Goal: Information Seeking & Learning: Check status

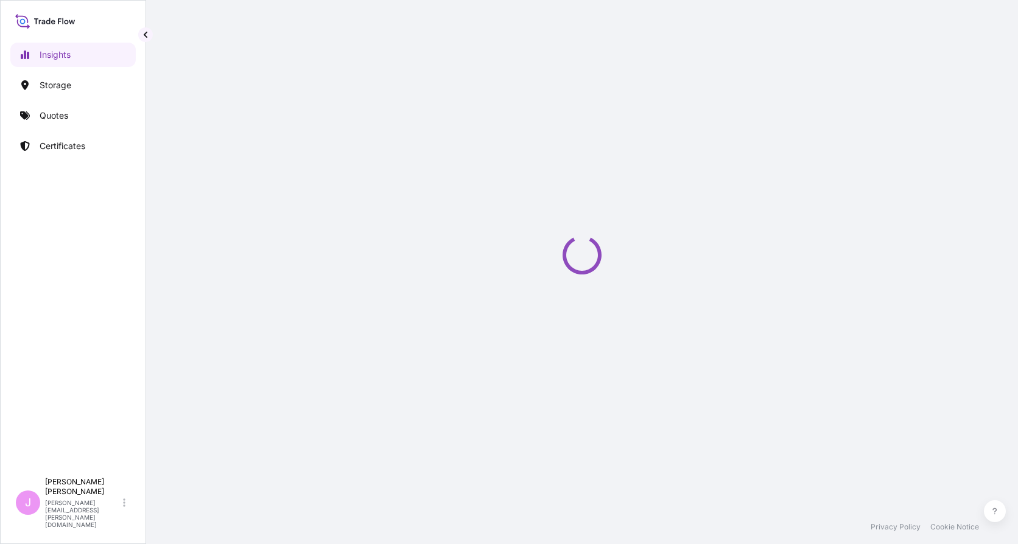
select select "2025"
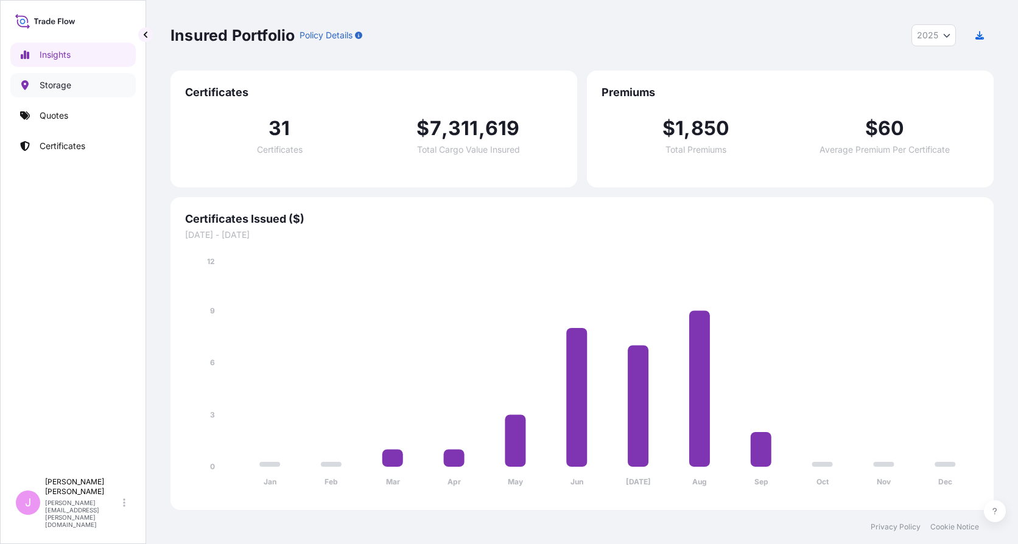
click at [74, 80] on link "Storage" at bounding box center [72, 85] width 125 height 24
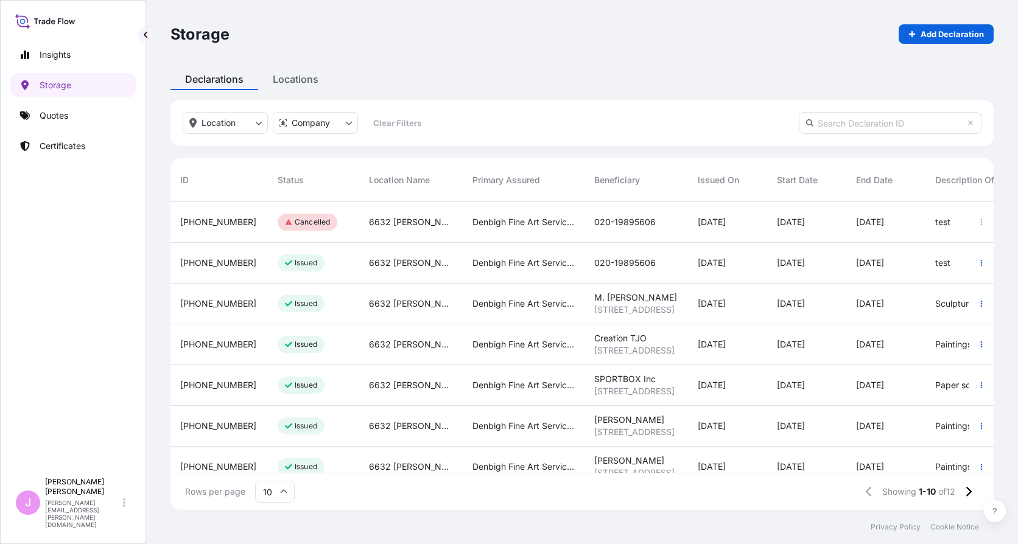
scroll to position [146, 0]
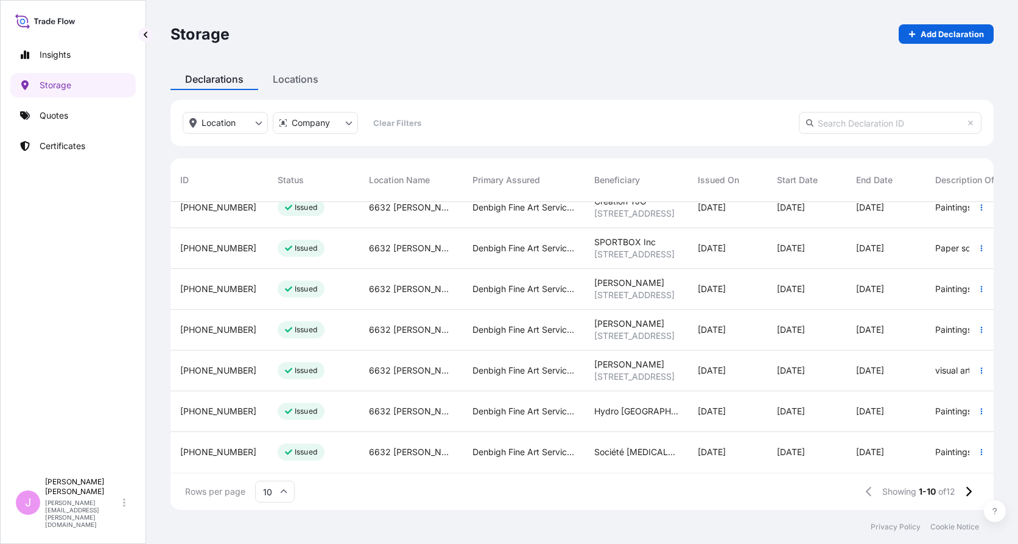
click at [273, 485] on input "10" at bounding box center [275, 492] width 40 height 22
click at [277, 434] on div "25" at bounding box center [275, 432] width 30 height 23
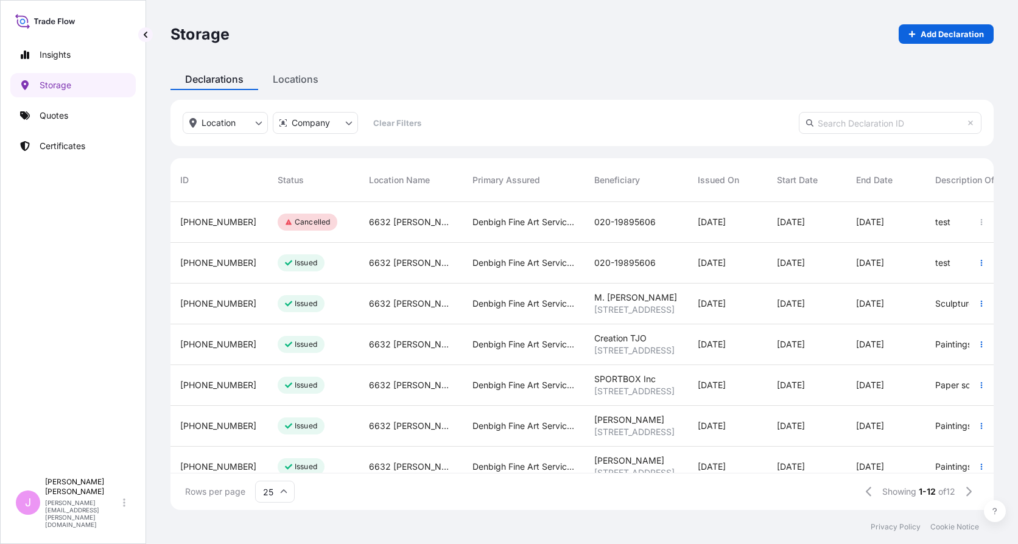
click at [628, 180] on span "Beneficiary" at bounding box center [617, 180] width 46 height 12
click at [516, 270] on div "Denbigh Fine Art Services Ltd. ([GEOGRAPHIC_DATA]) - Shipments and Art Handling" at bounding box center [524, 263] width 122 height 41
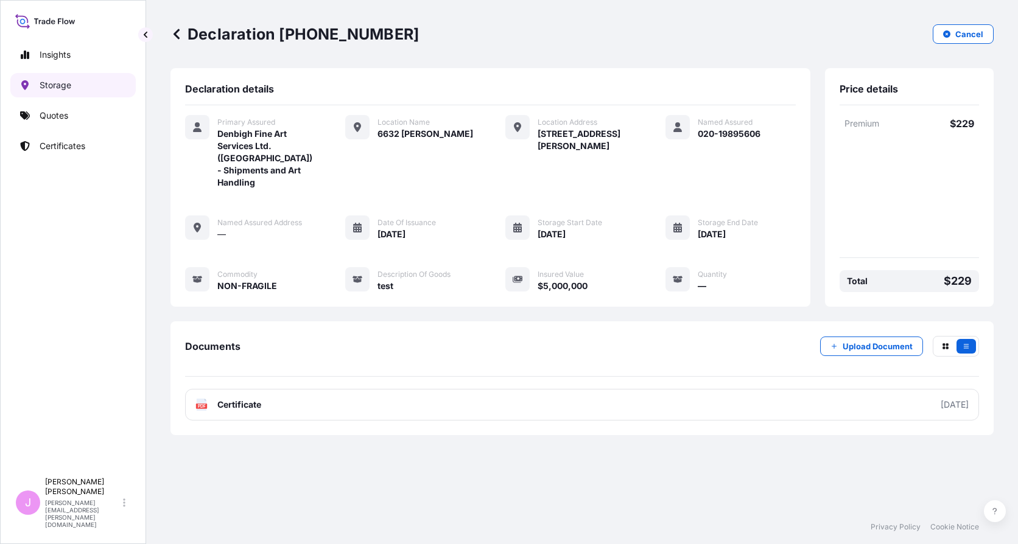
click at [70, 87] on p "Storage" at bounding box center [56, 85] width 32 height 12
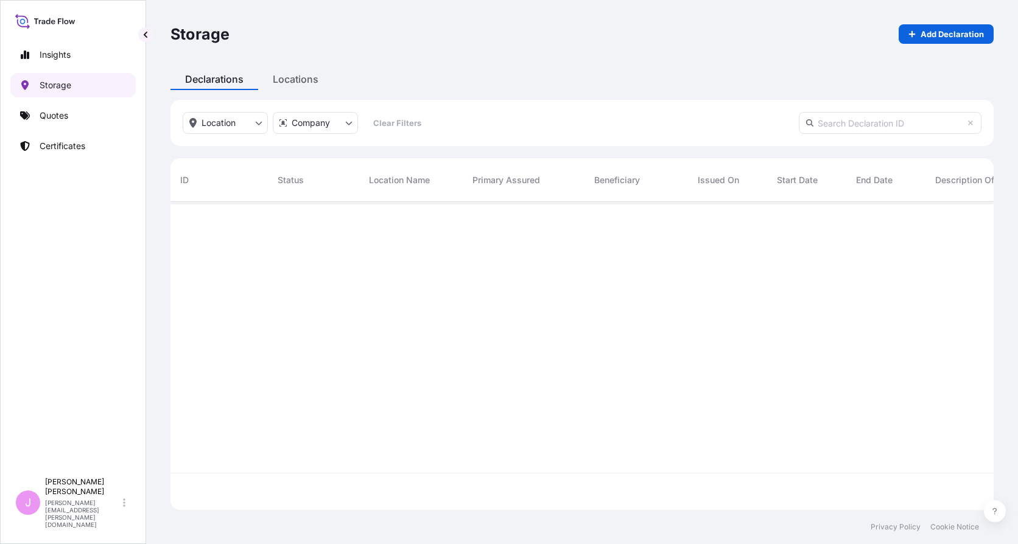
scroll to position [306, 814]
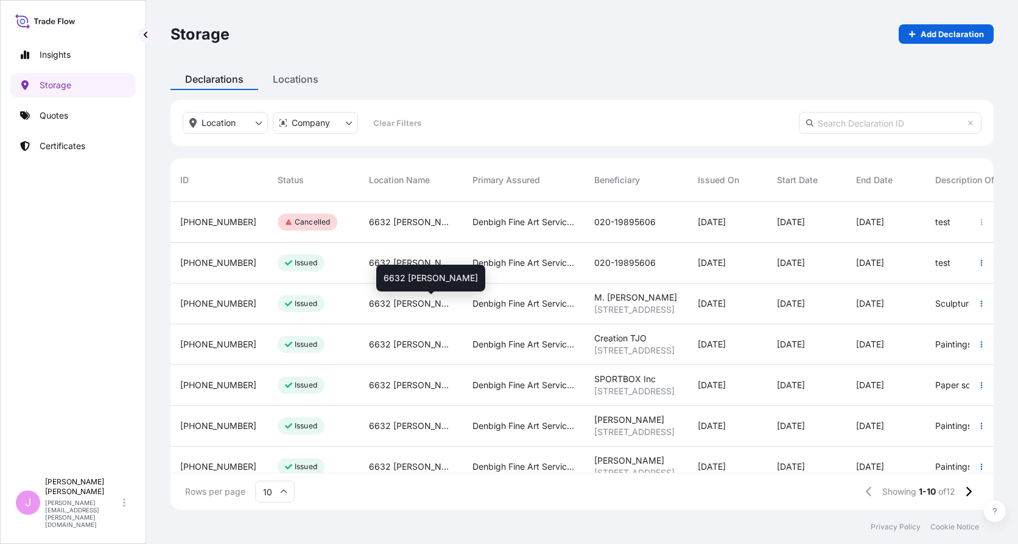
click at [446, 301] on div "6632 [PERSON_NAME]" at bounding box center [411, 304] width 84 height 12
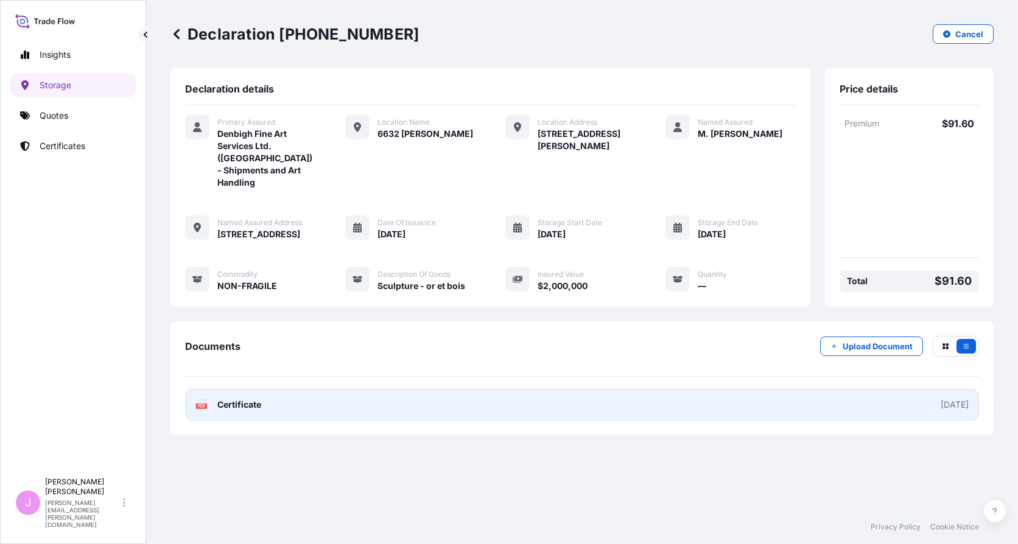
click at [403, 406] on link "PDF Certificate [DATE]" at bounding box center [582, 405] width 794 height 32
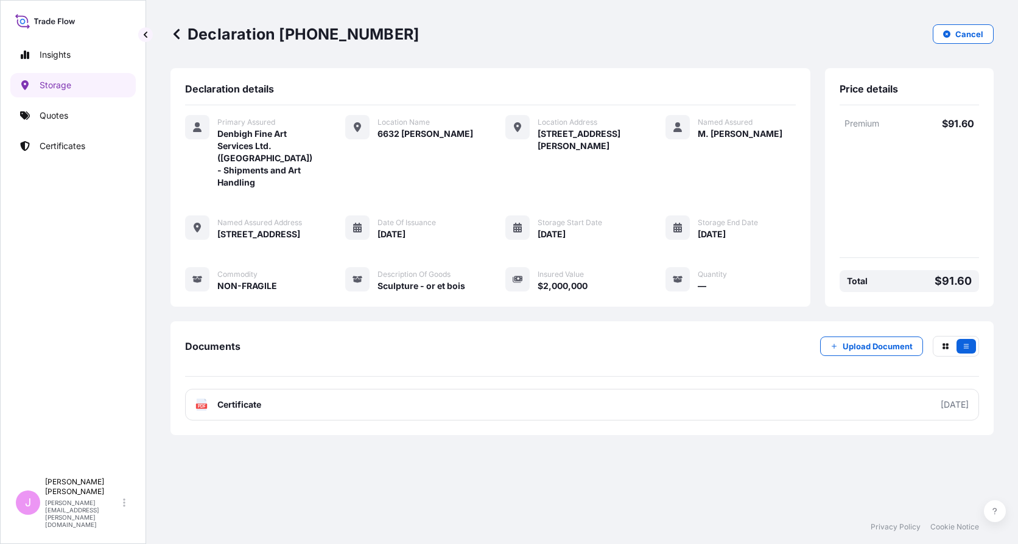
click at [175, 32] on icon at bounding box center [177, 34] width 6 height 10
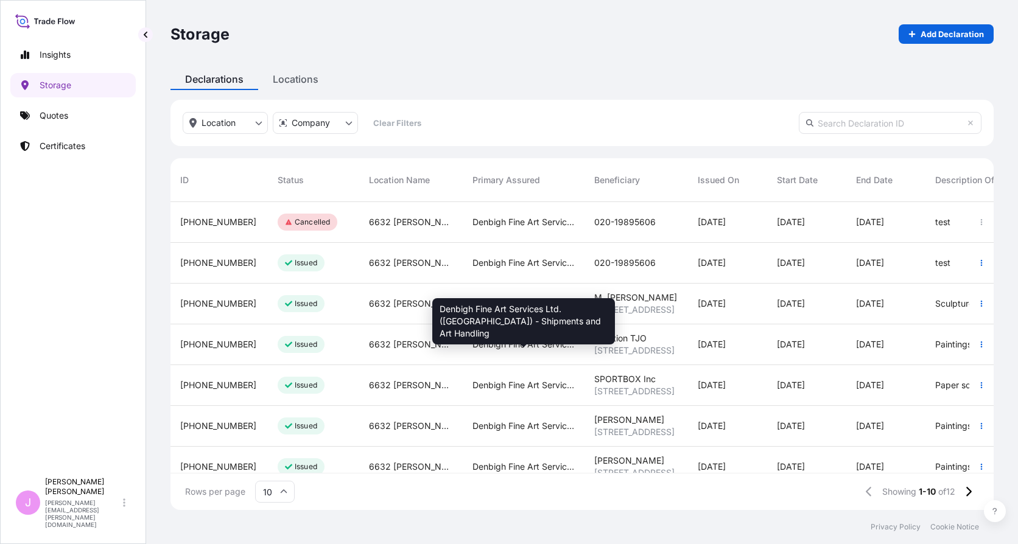
click at [493, 350] on span "Denbigh Fine Art Services Ltd. ([GEOGRAPHIC_DATA]) - Shipments and Art Handling" at bounding box center [524, 345] width 102 height 12
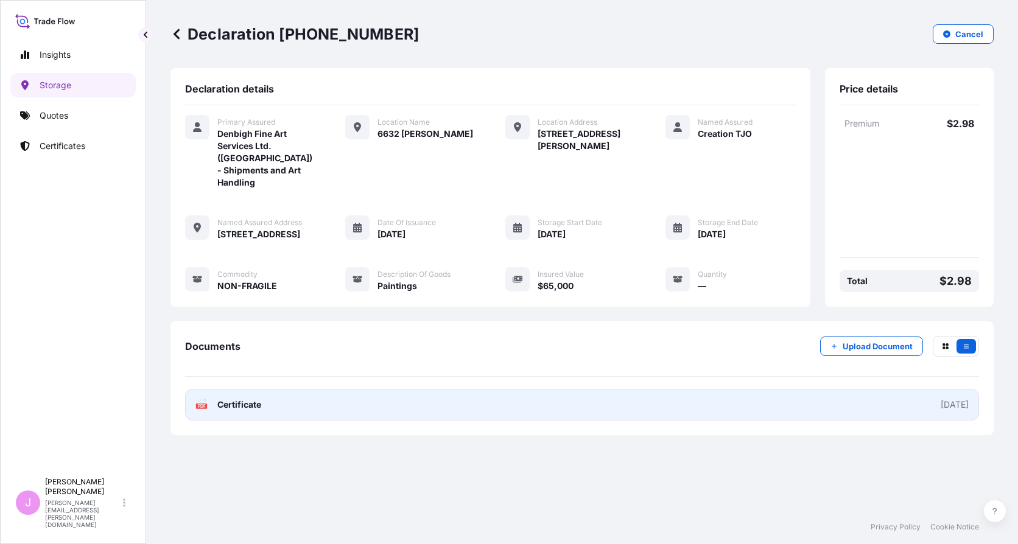
click at [555, 407] on link "PDF Certificate [DATE]" at bounding box center [582, 405] width 794 height 32
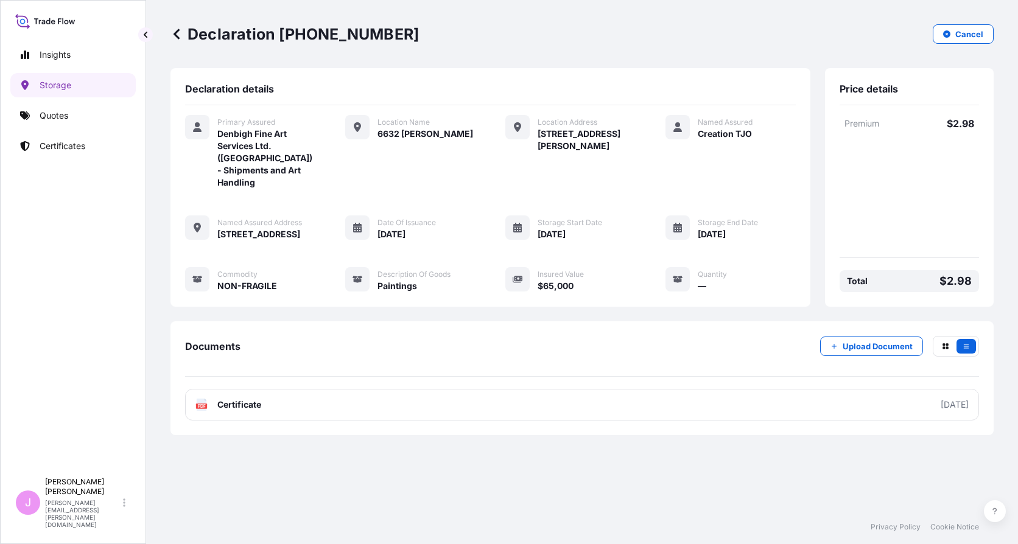
click at [179, 29] on icon at bounding box center [177, 34] width 6 height 10
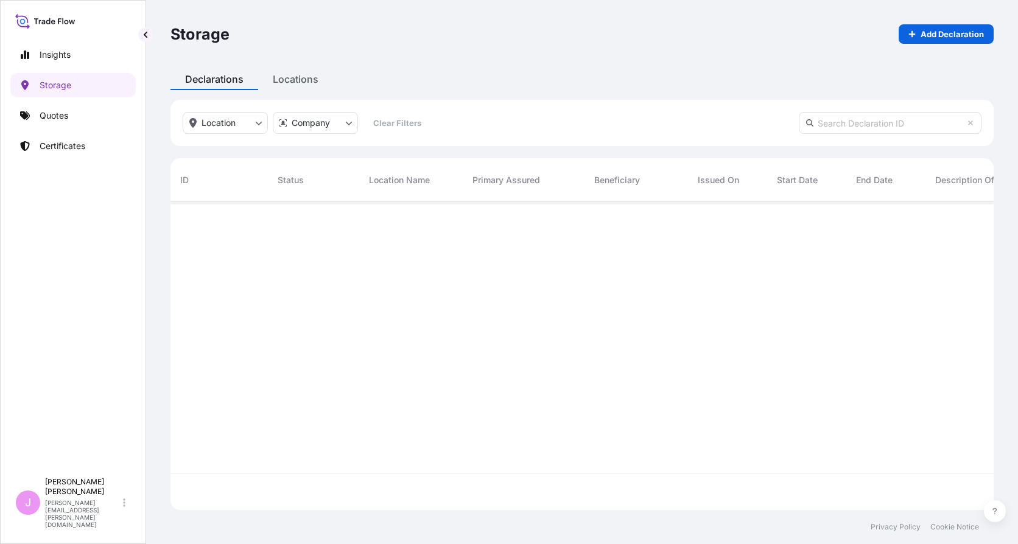
scroll to position [306, 814]
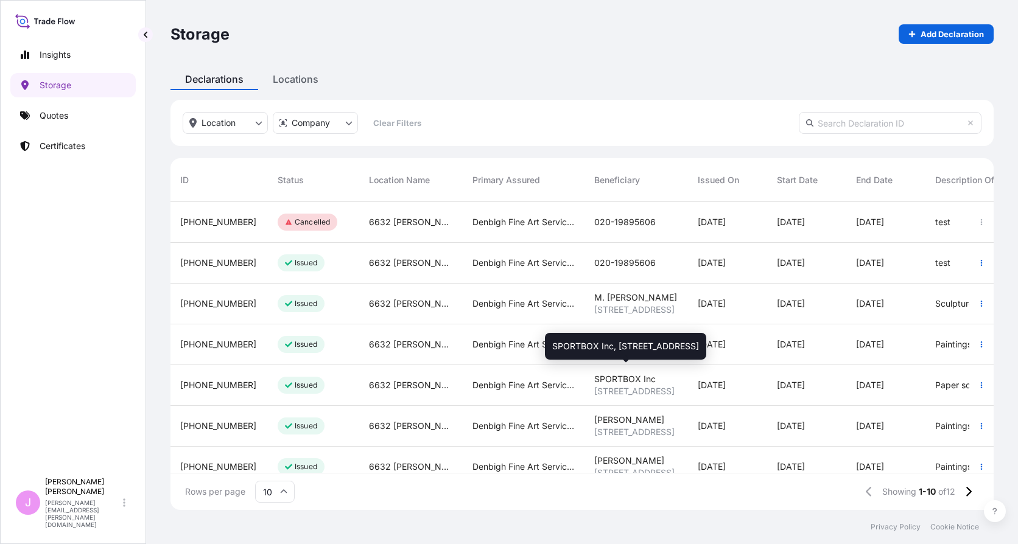
click at [610, 384] on span "SPORTBOX Inc" at bounding box center [625, 379] width 62 height 12
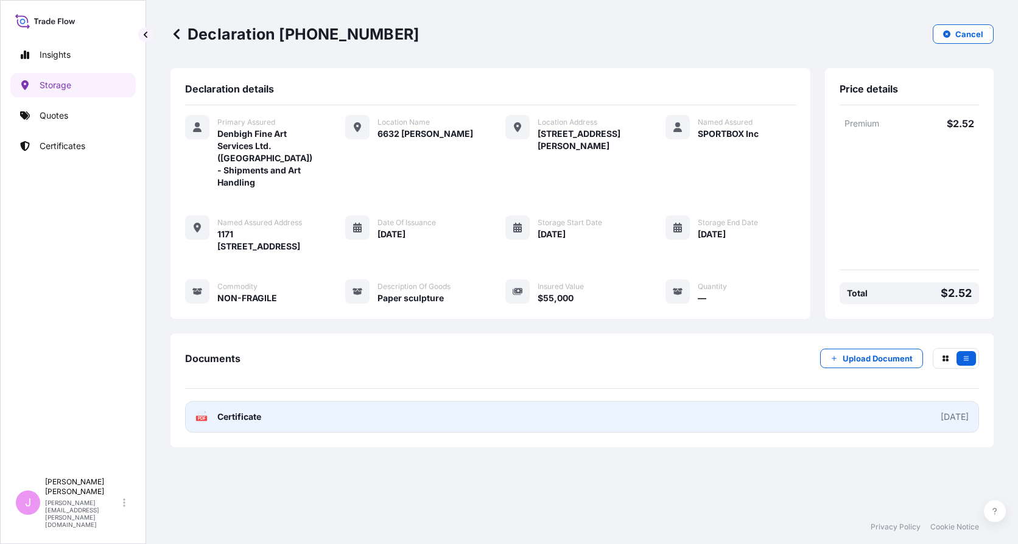
click at [429, 401] on link "PDF Certificate [DATE]" at bounding box center [582, 417] width 794 height 32
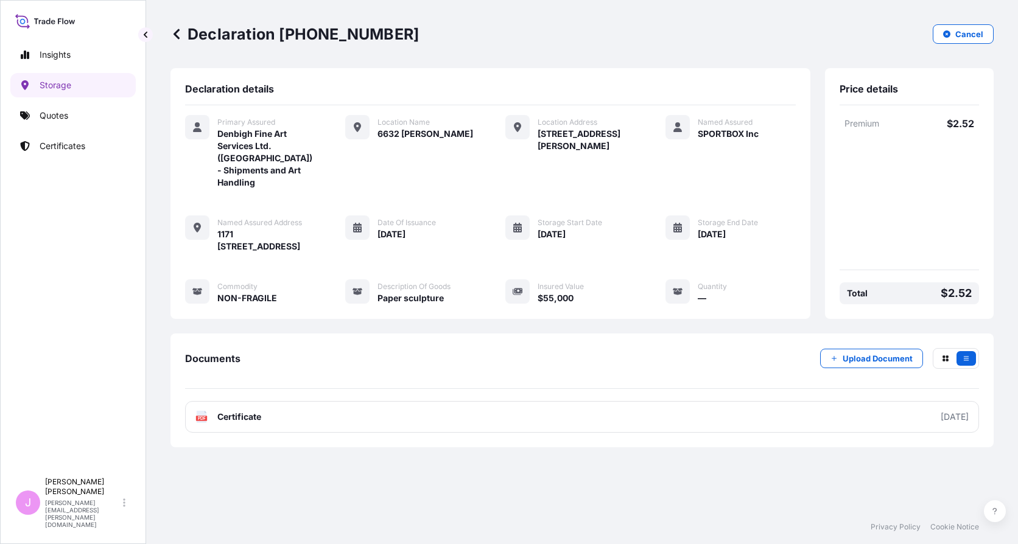
click at [170, 36] on div "Declaration [PHONE_NUMBER] Cancel Declaration details Primary Assured Denbigh F…" at bounding box center [582, 255] width 872 height 510
click at [178, 35] on icon at bounding box center [177, 34] width 12 height 12
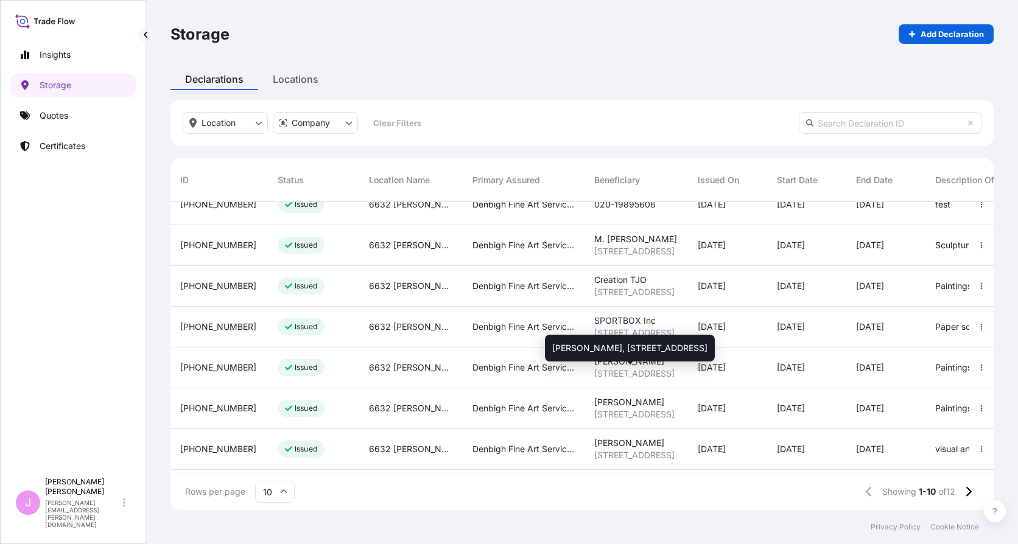
scroll to position [59, 0]
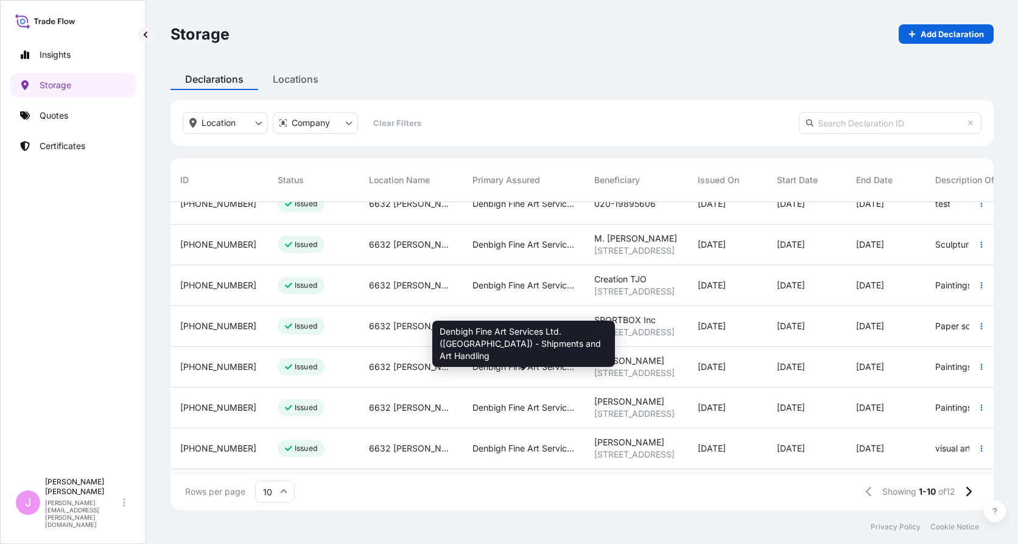
click at [569, 372] on span "Denbigh Fine Art Services Ltd. ([GEOGRAPHIC_DATA]) - Shipments and Art Handling" at bounding box center [524, 367] width 102 height 12
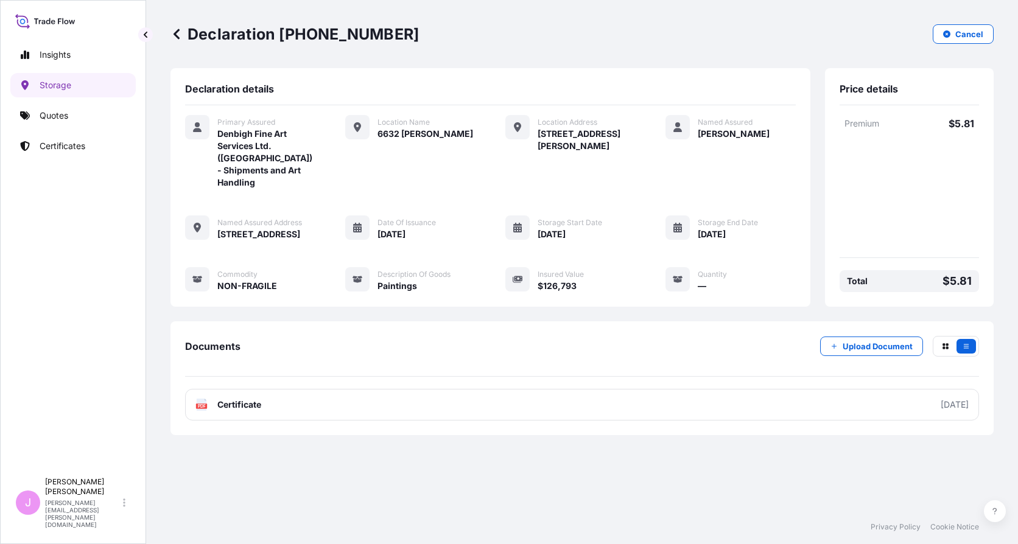
click at [177, 35] on icon at bounding box center [177, 34] width 12 height 12
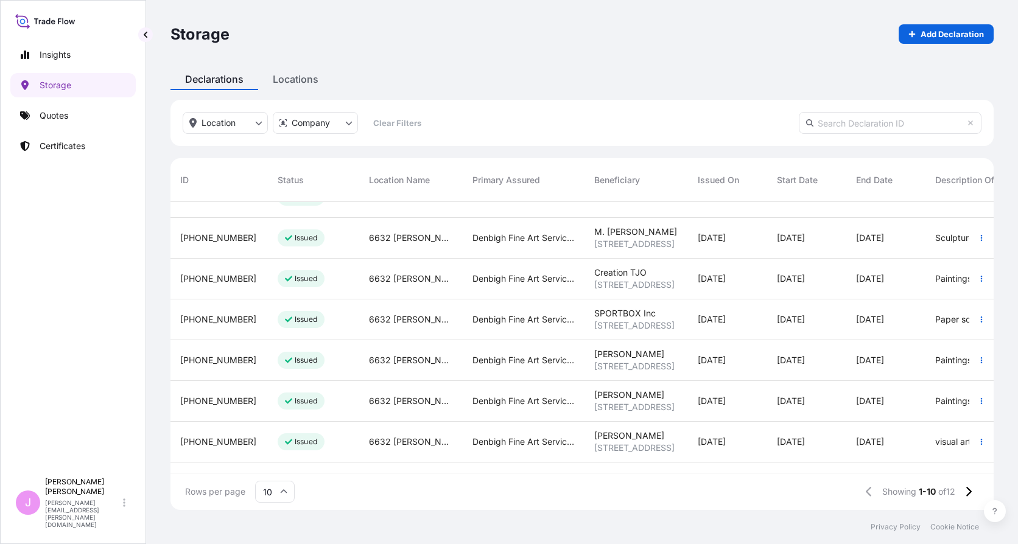
scroll to position [68, 0]
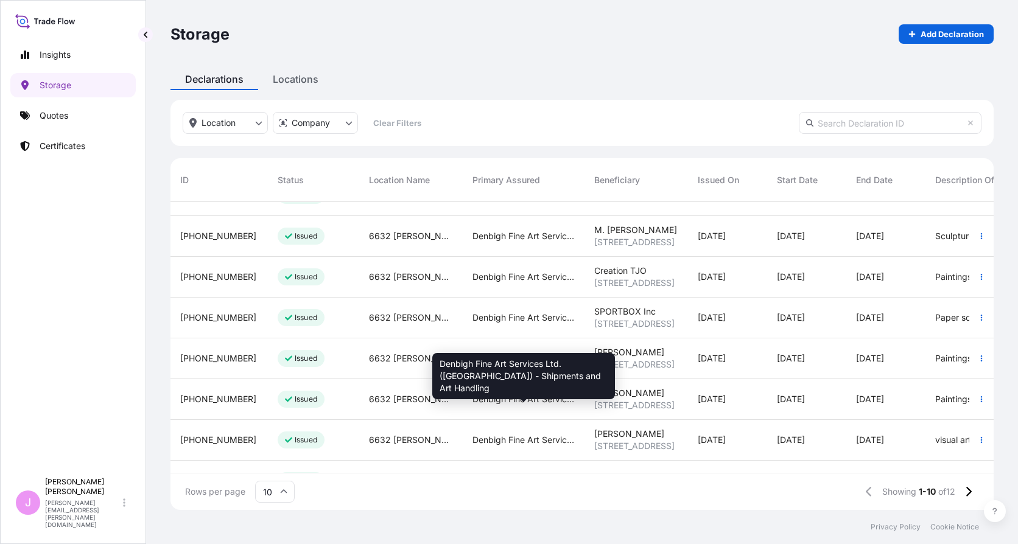
click at [473, 403] on span "Denbigh Fine Art Services Ltd. ([GEOGRAPHIC_DATA]) - Shipments and Art Handling" at bounding box center [524, 399] width 102 height 12
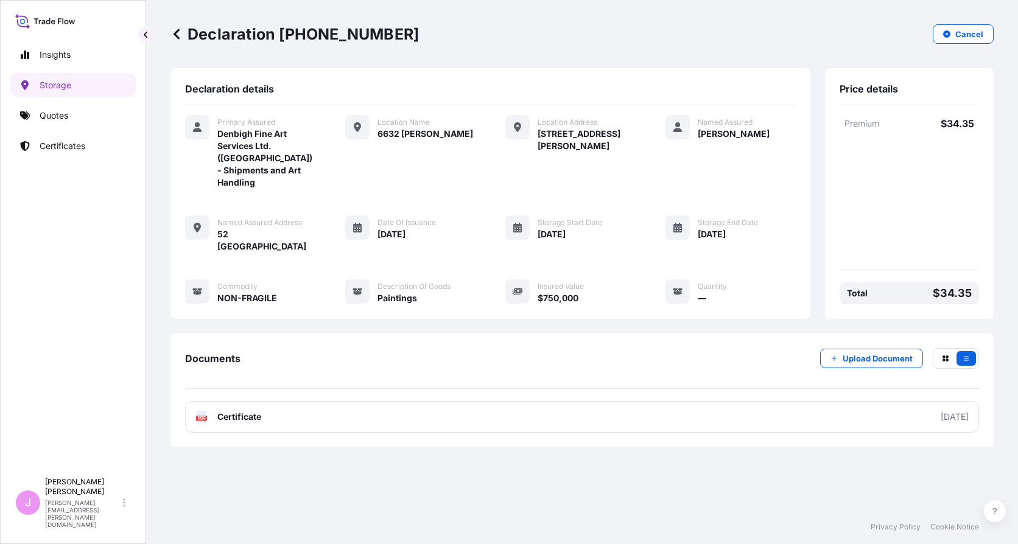
click at [182, 35] on icon at bounding box center [177, 34] width 12 height 12
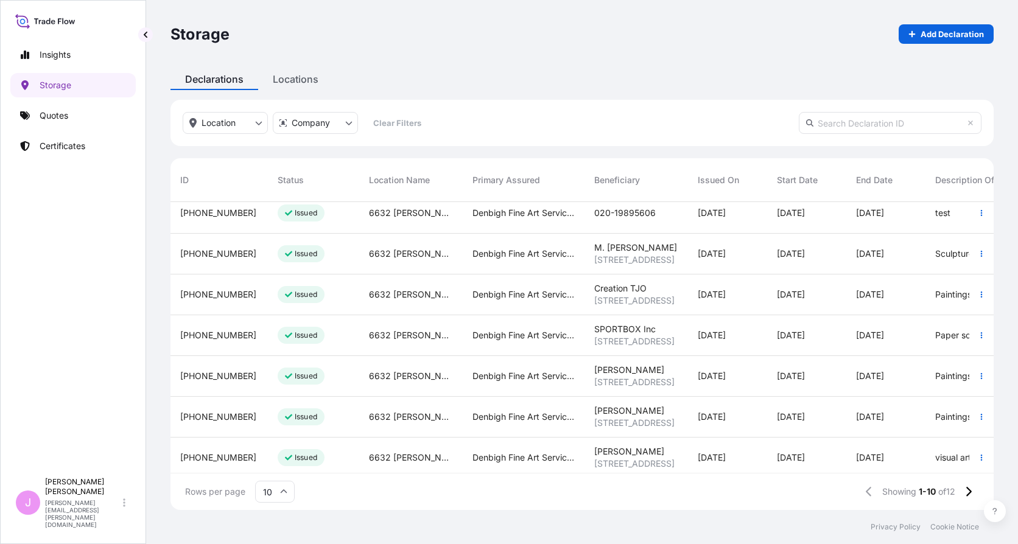
scroll to position [133, 0]
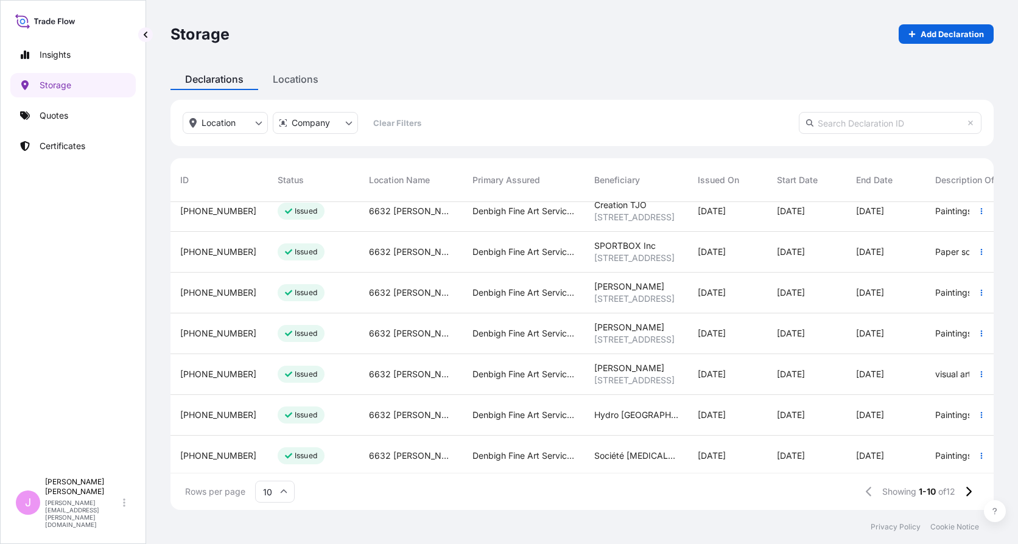
click at [566, 386] on div "Denbigh Fine Art Services Ltd. ([GEOGRAPHIC_DATA]) - Shipments and Art Handling" at bounding box center [524, 374] width 122 height 41
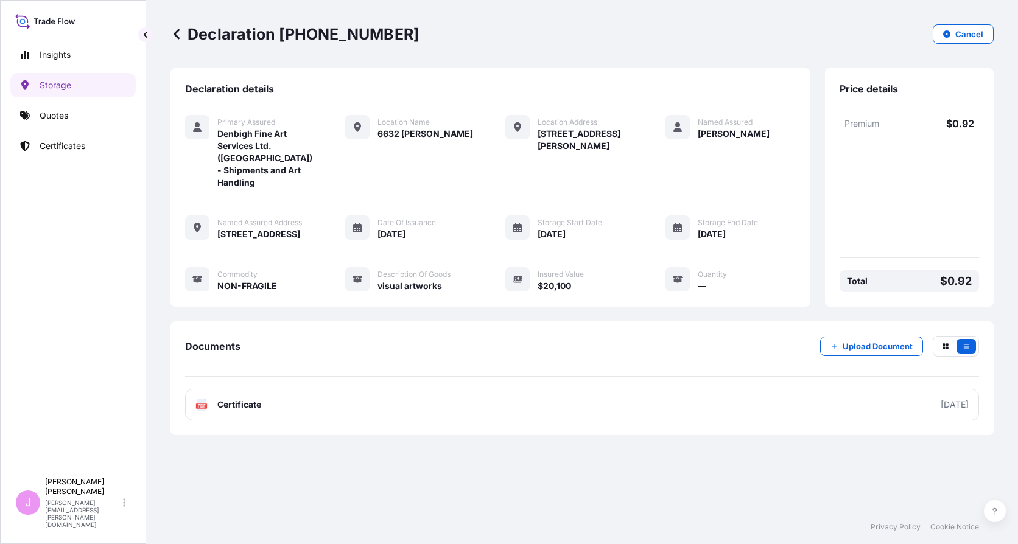
click at [180, 37] on icon at bounding box center [177, 34] width 12 height 12
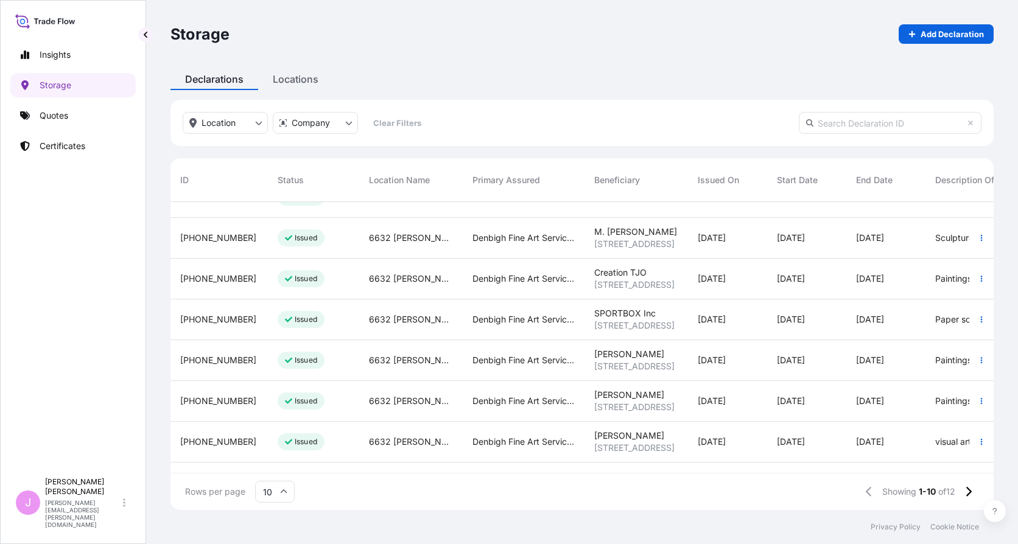
scroll to position [146, 0]
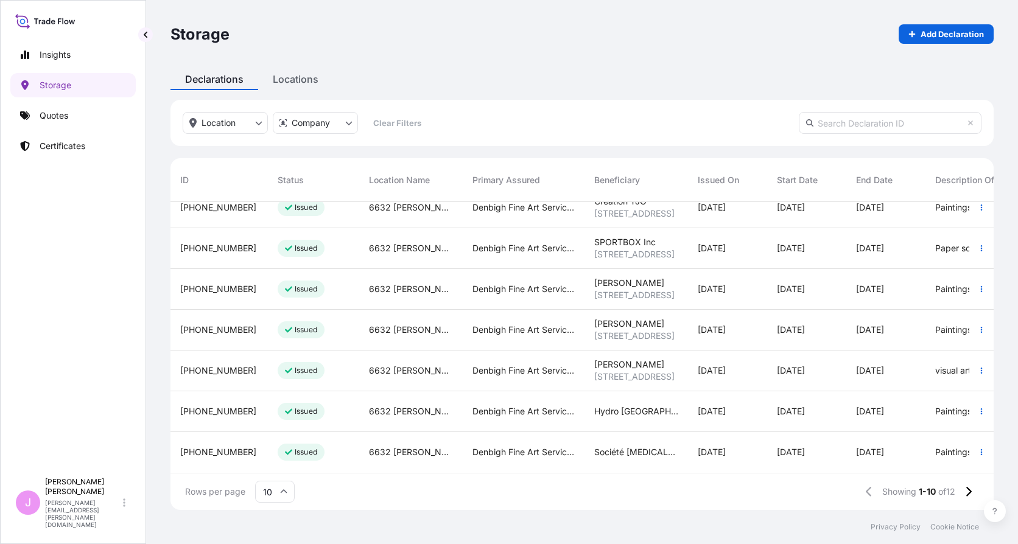
click at [587, 392] on div "Hydro [GEOGRAPHIC_DATA]" at bounding box center [637, 412] width 104 height 41
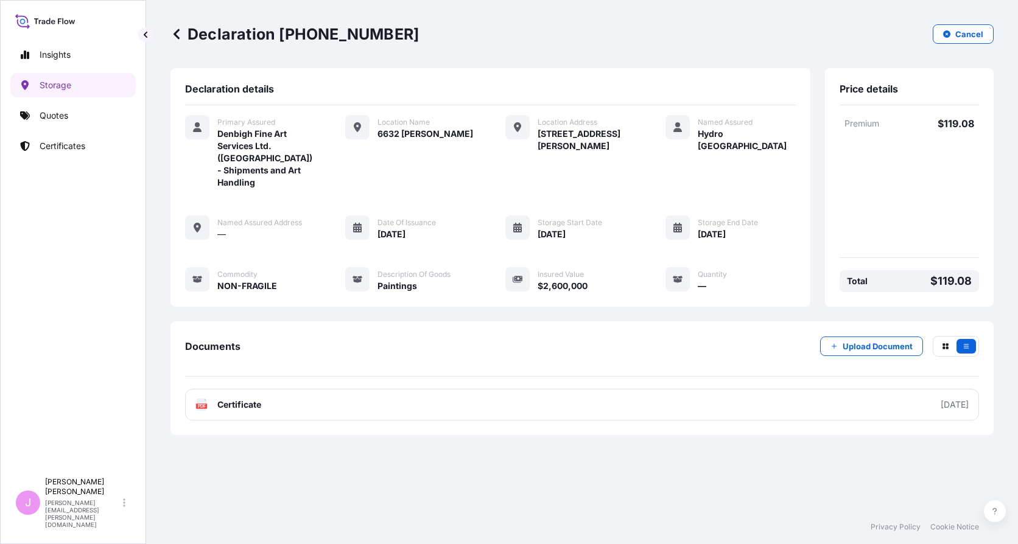
click at [179, 29] on icon at bounding box center [177, 34] width 12 height 12
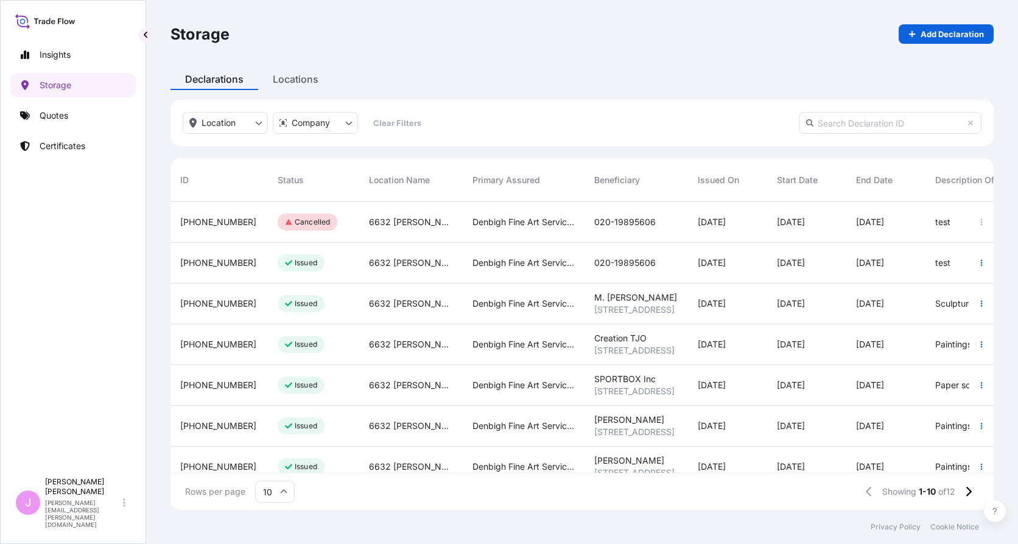
scroll to position [146, 0]
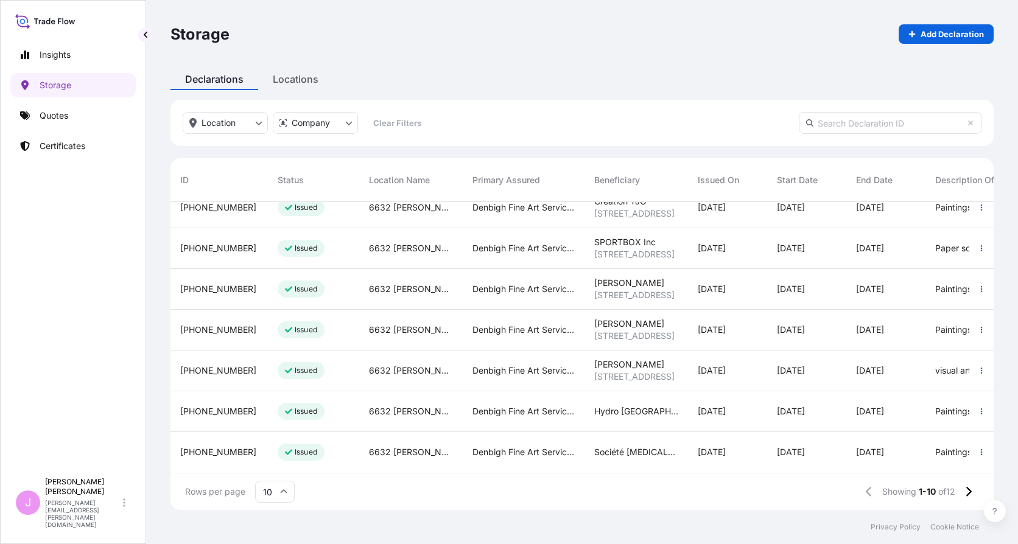
click at [573, 450] on div "Denbigh Fine Art Services Ltd. ([GEOGRAPHIC_DATA]) - Shipments and Art Handling" at bounding box center [524, 452] width 122 height 41
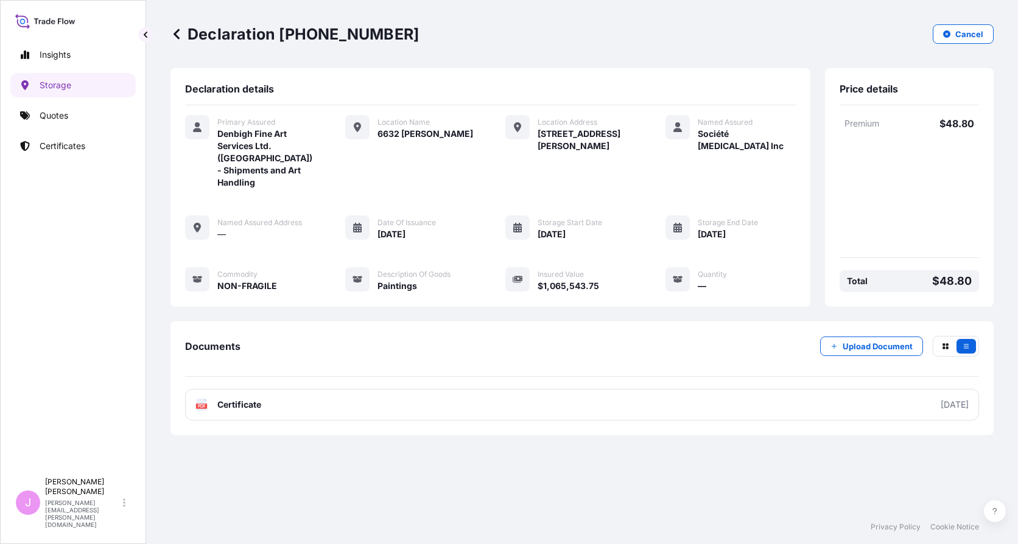
click at [178, 30] on icon at bounding box center [177, 34] width 6 height 10
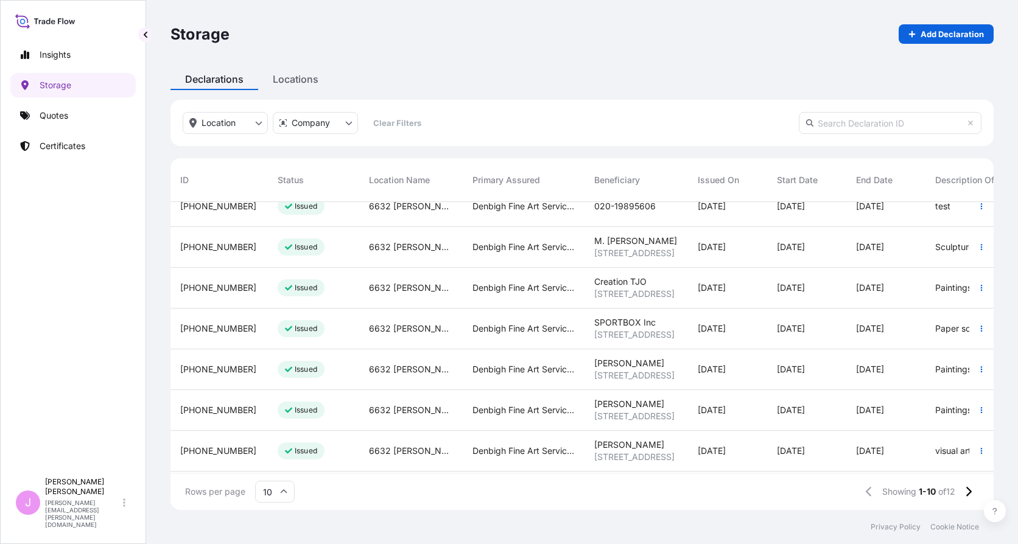
scroll to position [60, 0]
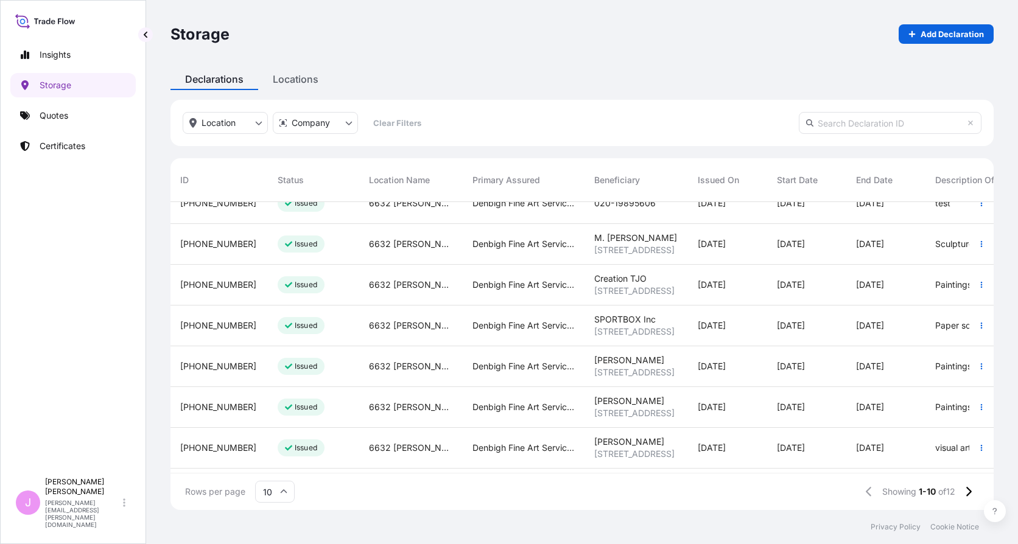
click at [291, 495] on input "10" at bounding box center [275, 492] width 40 height 22
click at [283, 437] on div "25" at bounding box center [275, 432] width 30 height 23
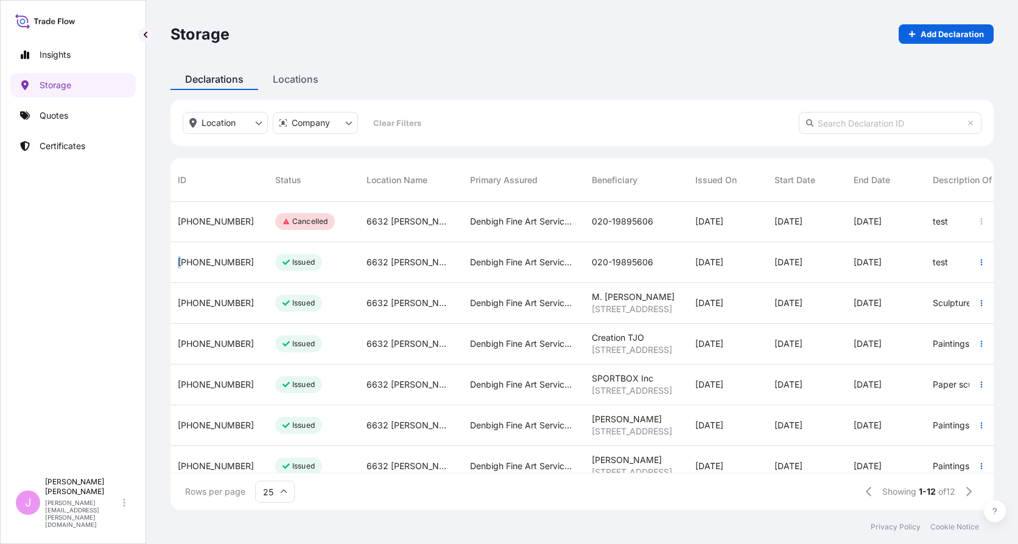
scroll to position [1, 1]
drag, startPoint x: 177, startPoint y: 262, endPoint x: 241, endPoint y: 267, distance: 64.2
click at [241, 267] on div "[PHONE_NUMBER]" at bounding box center [217, 262] width 97 height 41
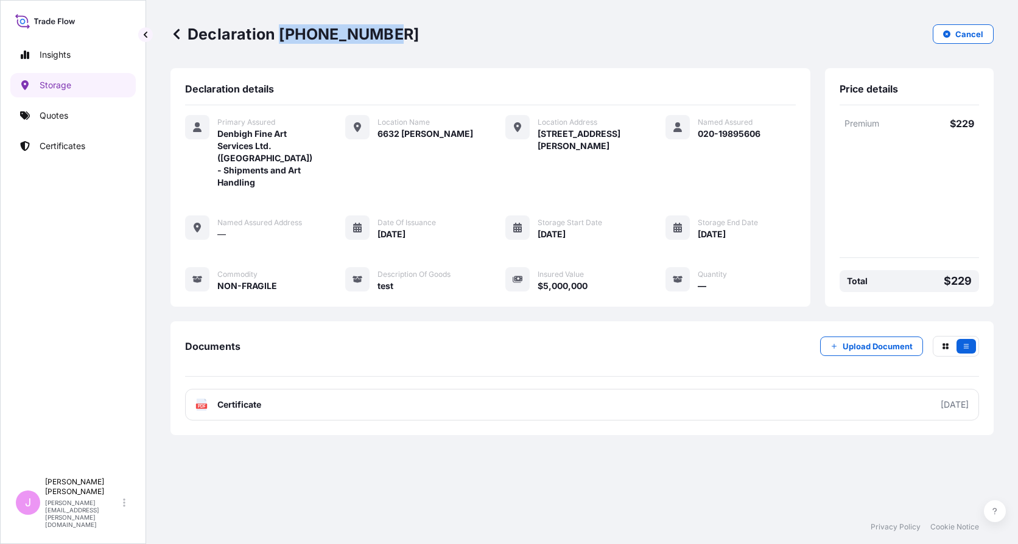
drag, startPoint x: 282, startPoint y: 38, endPoint x: 382, endPoint y: 34, distance: 100.6
click at [382, 34] on p "Declaration [PHONE_NUMBER]" at bounding box center [295, 33] width 248 height 19
copy p "[PHONE_NUMBER]"
click at [170, 45] on div "Declaration [PHONE_NUMBER] Cancel Declaration details Primary Assured Denbigh F…" at bounding box center [582, 255] width 872 height 510
click at [175, 36] on icon at bounding box center [177, 34] width 12 height 12
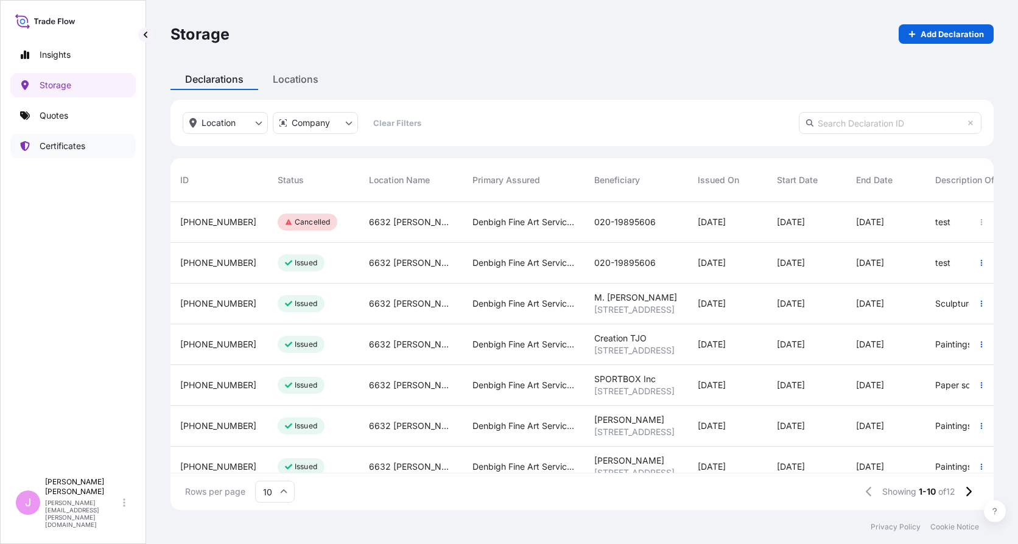
click at [69, 147] on p "Certificates" at bounding box center [63, 146] width 46 height 12
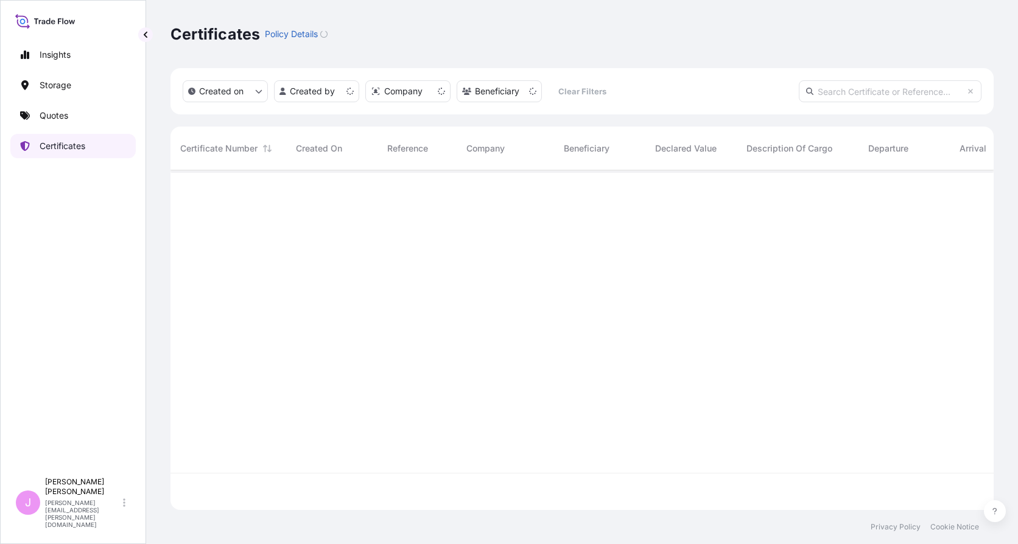
scroll to position [337, 814]
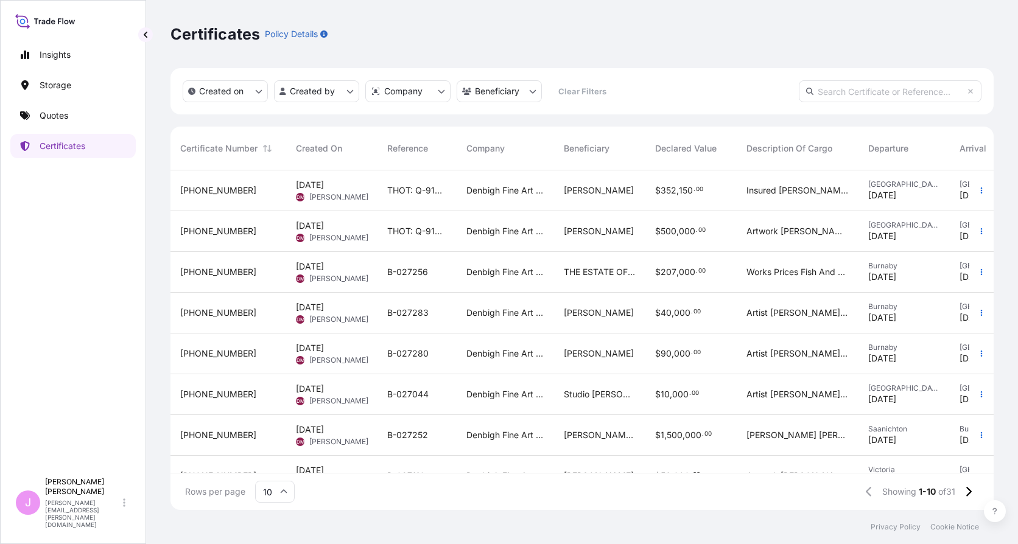
click at [267, 485] on input "10" at bounding box center [275, 492] width 40 height 22
click at [269, 459] on div "50" at bounding box center [275, 458] width 30 height 23
click at [876, 94] on input "text" at bounding box center [890, 91] width 183 height 22
paste input "B-026969"
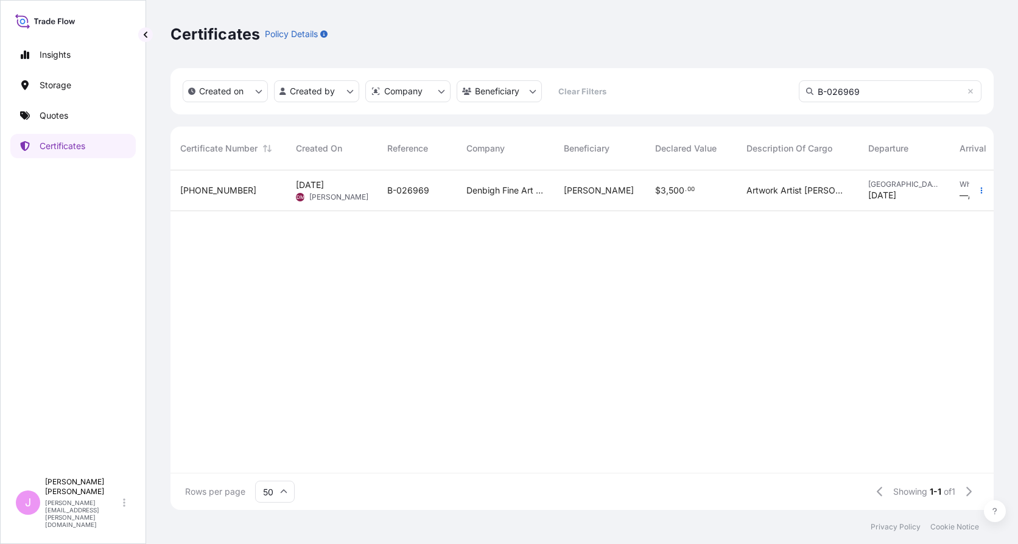
type input "B-026969"
click at [435, 200] on div "B-026969" at bounding box center [417, 191] width 79 height 41
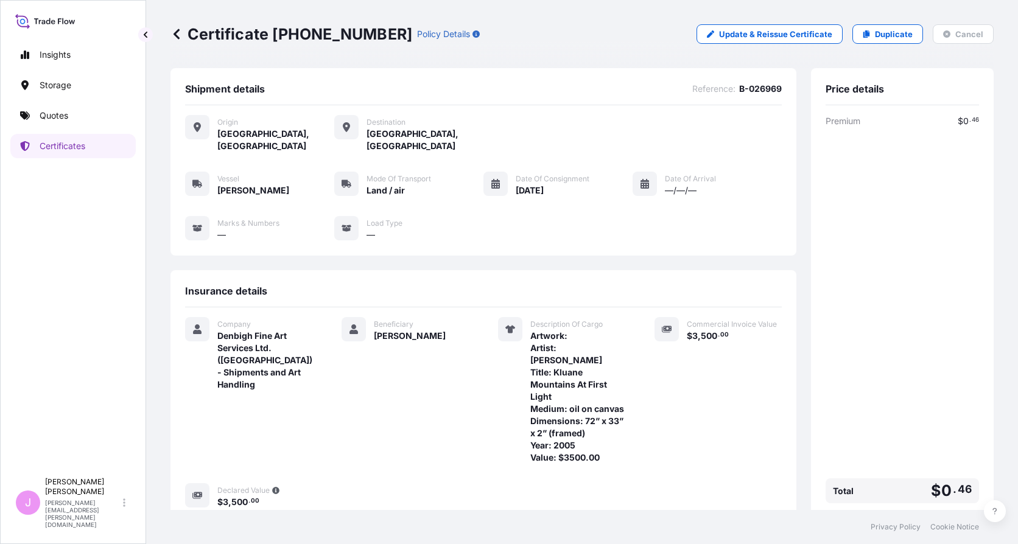
click at [174, 30] on icon at bounding box center [177, 34] width 12 height 12
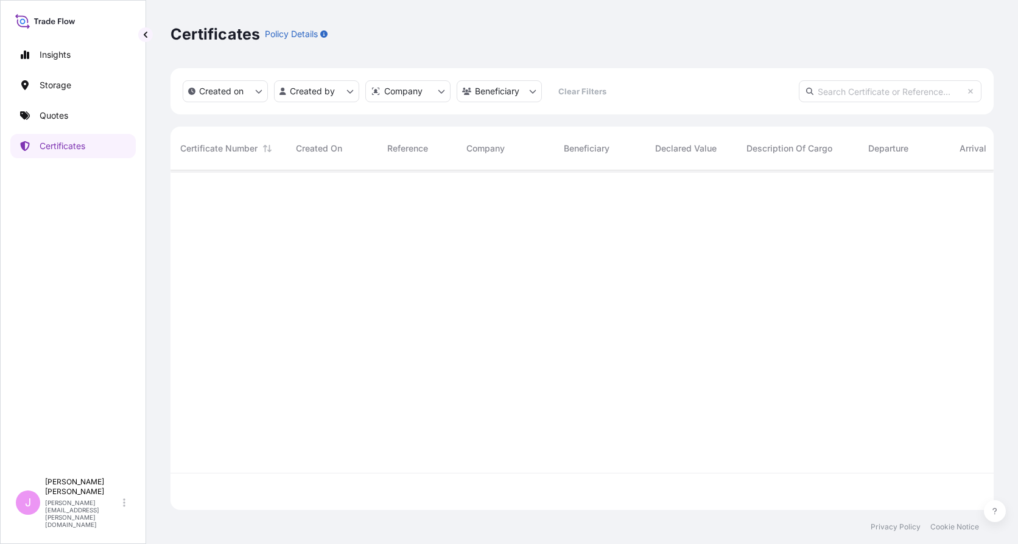
scroll to position [337, 814]
click at [871, 91] on input "text" at bounding box center [890, 91] width 183 height 22
paste input "B-027044"
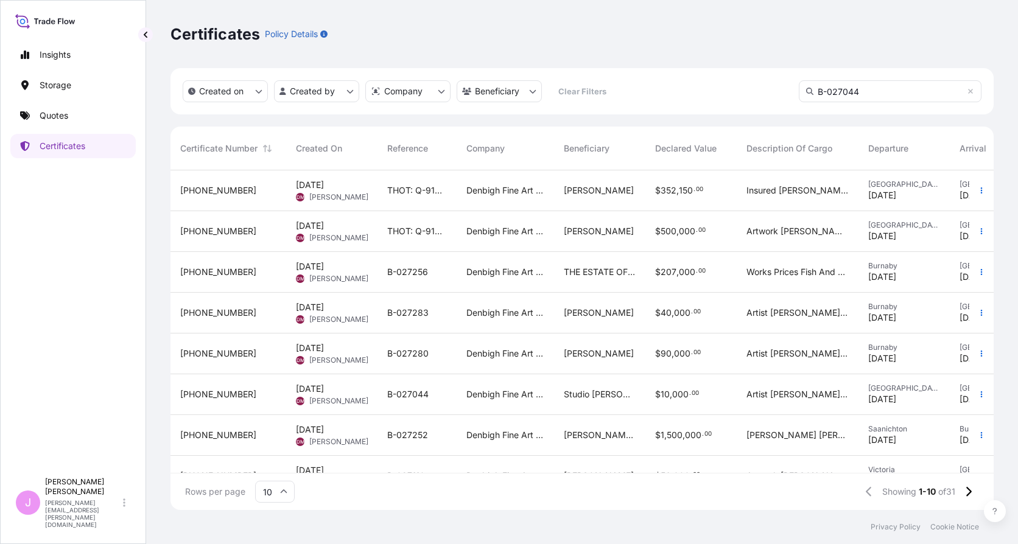
click at [888, 102] on div "Created on Created by Company Beneficiary Clear Filters B-027044" at bounding box center [582, 91] width 823 height 46
click at [891, 86] on input "B-027044" at bounding box center [890, 91] width 183 height 22
type input "B-027044"
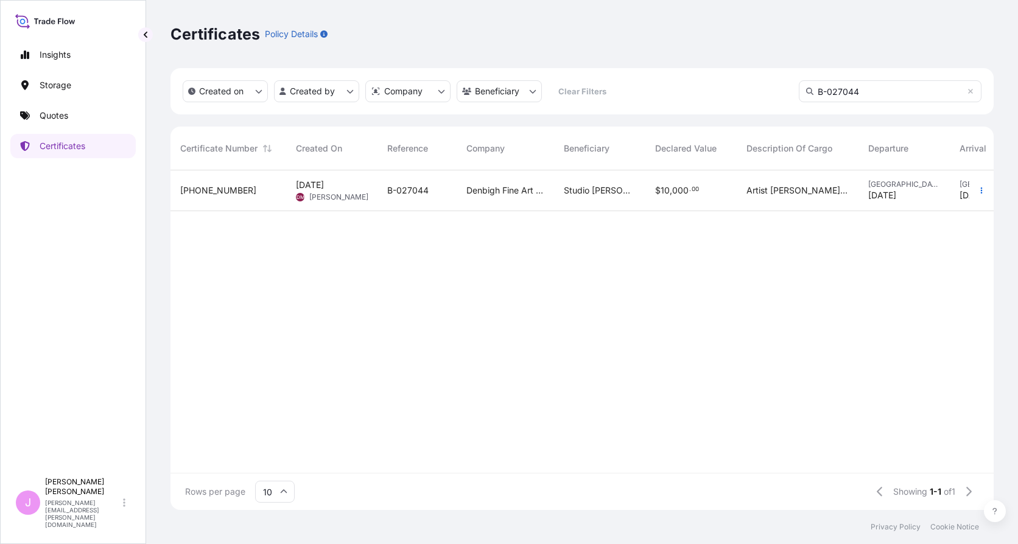
click at [446, 199] on div "B-027044" at bounding box center [417, 191] width 79 height 41
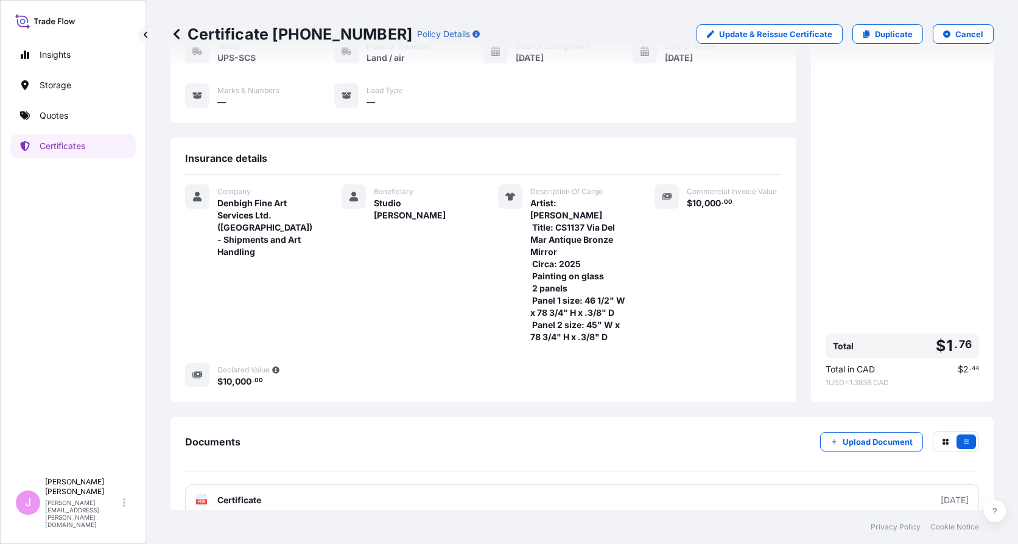
scroll to position [133, 0]
click at [179, 26] on link at bounding box center [177, 33] width 12 height 19
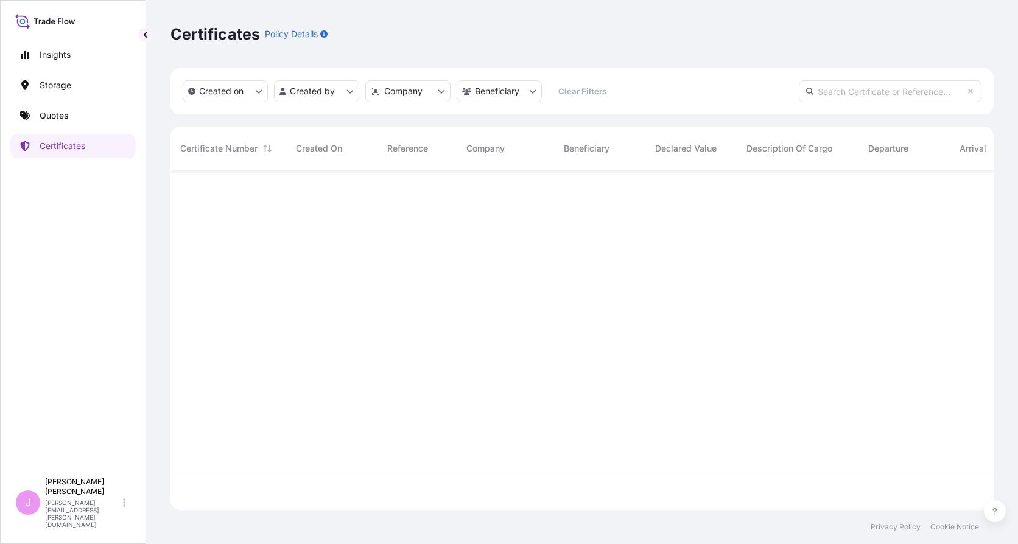
scroll to position [337, 814]
click at [856, 85] on input "text" at bounding box center [890, 91] width 183 height 22
paste input "B-027256"
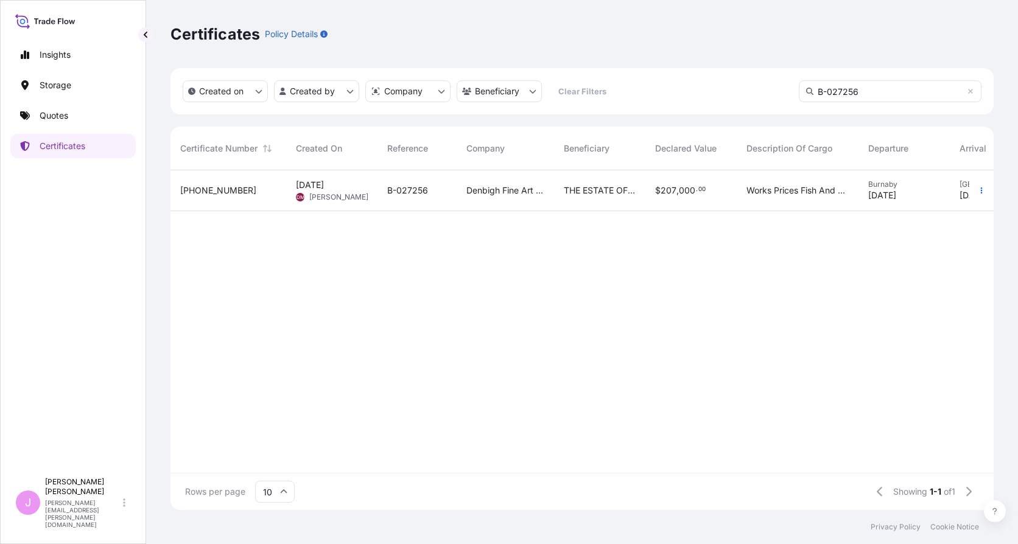
type input "B-027256"
click at [686, 197] on div "$ 207 , 000 . 00" at bounding box center [691, 191] width 91 height 41
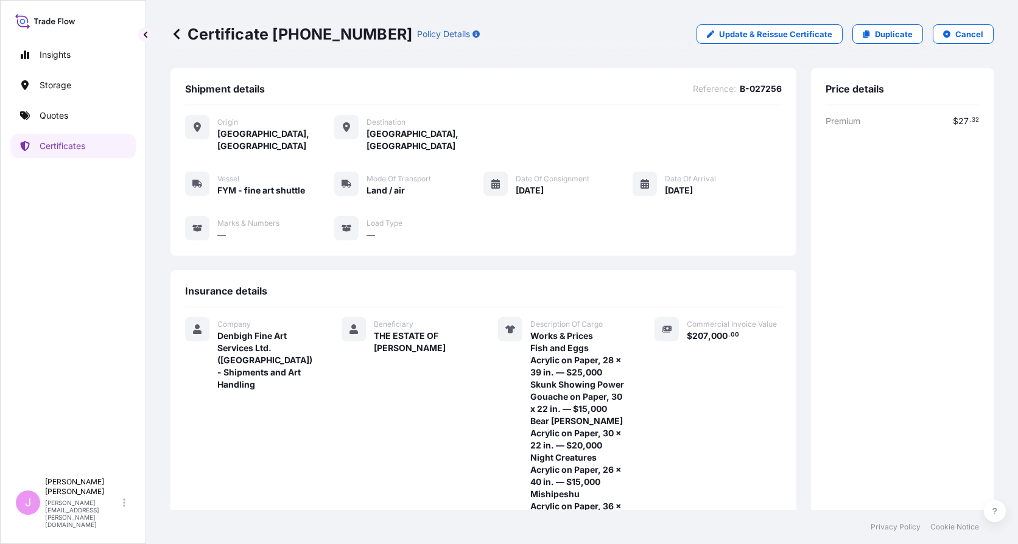
click at [178, 28] on p "Certificate [PHONE_NUMBER]" at bounding box center [292, 33] width 242 height 19
click at [178, 28] on icon at bounding box center [177, 34] width 12 height 12
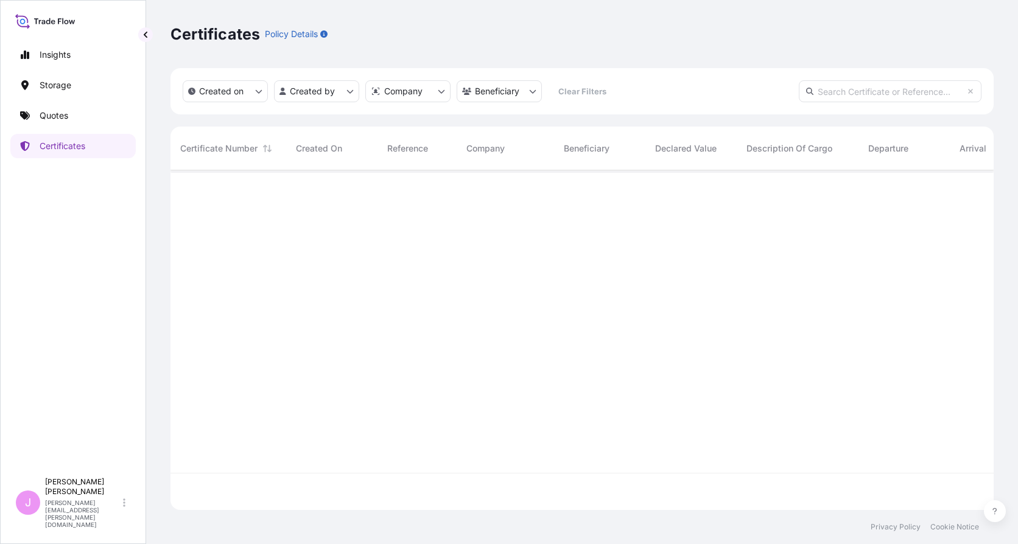
scroll to position [337, 814]
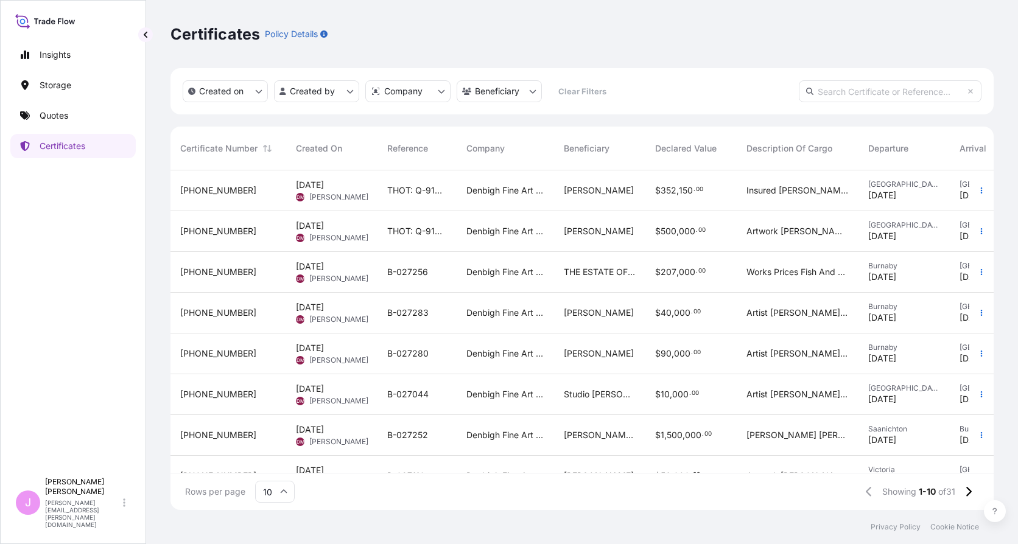
click at [884, 83] on input "text" at bounding box center [890, 91] width 183 height 22
paste input "Q-66914 / B-026446"
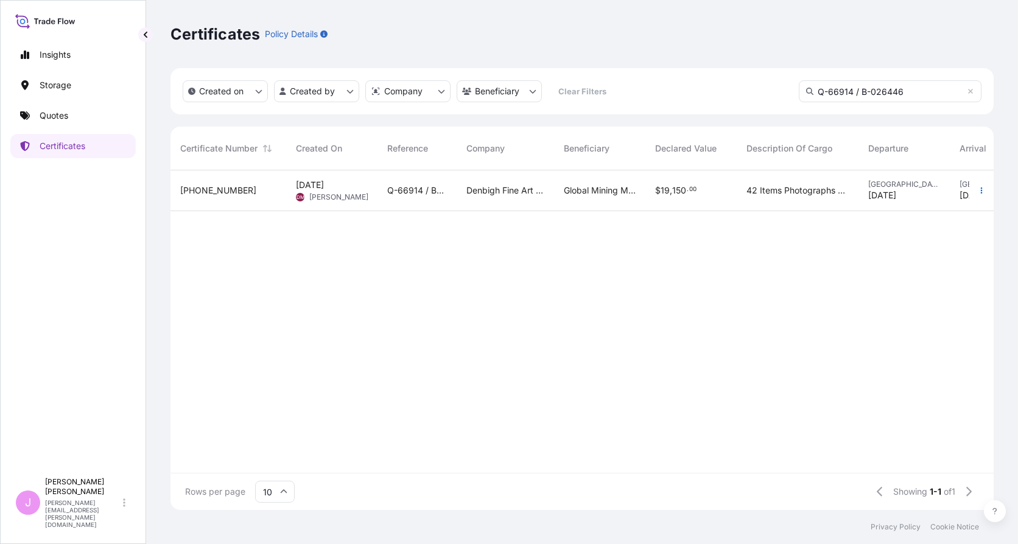
type input "Q-66914 / B-026446"
click at [451, 197] on div "Q-66914 / B-026446" at bounding box center [417, 191] width 79 height 41
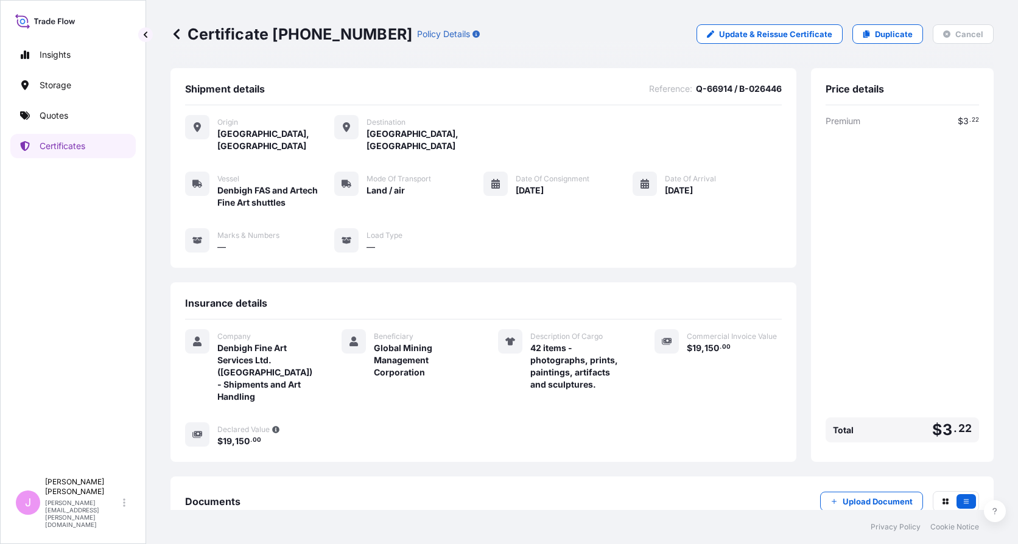
click at [166, 22] on div "Certificate [PHONE_NUMBER] Policy Details Update & Reissue Certificate Duplicat…" at bounding box center [582, 255] width 872 height 510
click at [175, 31] on icon at bounding box center [177, 34] width 12 height 12
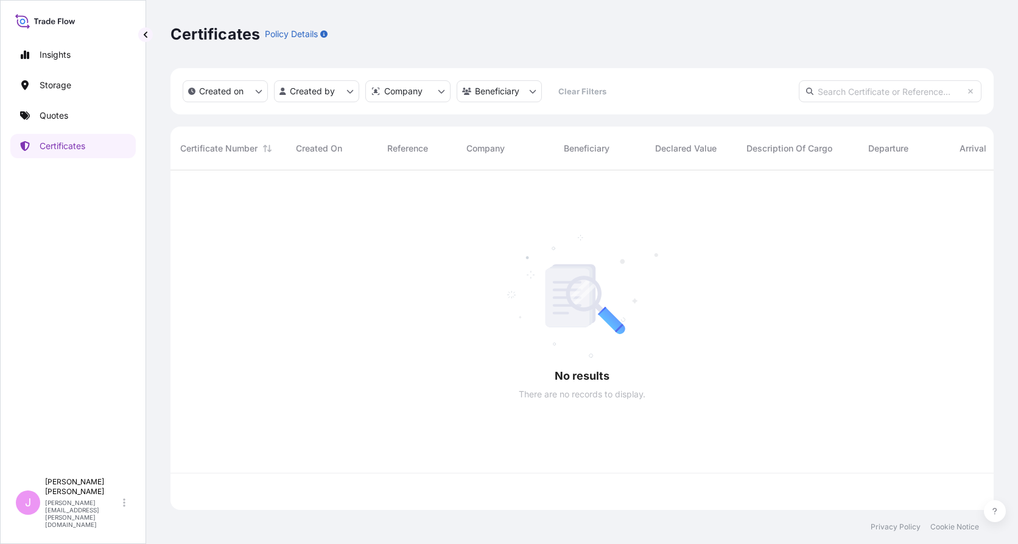
scroll to position [337, 814]
click at [879, 102] on input "text" at bounding box center [890, 91] width 183 height 22
paste input "THOT: Q-91824 // B-027308"
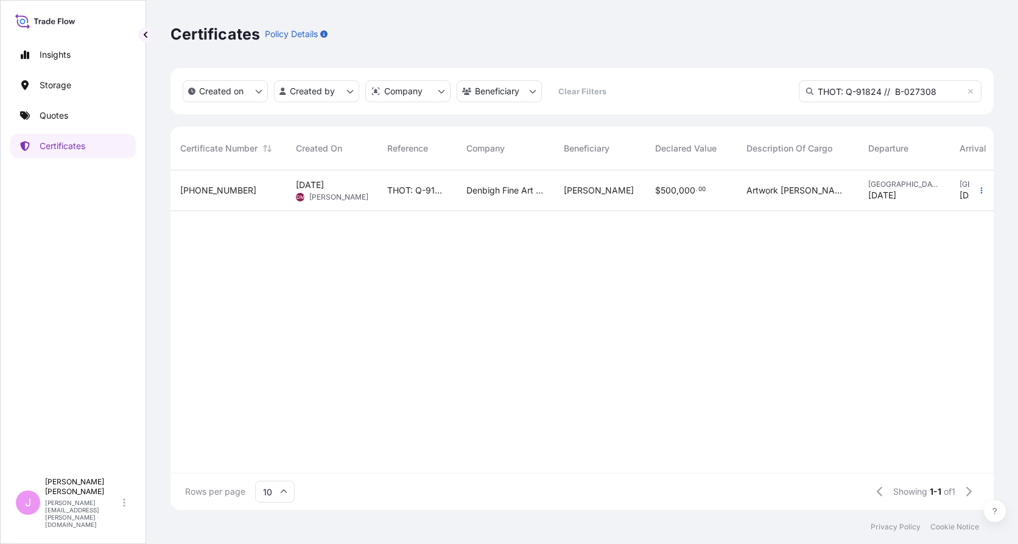
type input "THOT: Q-91824 // B-027308"
click at [775, 213] on div "[PHONE_NUMBER] [DATE] [PERSON_NAME] THOT: Q-91824 // B-027308 Denbigh Fine Art …" at bounding box center [646, 322] width 950 height 303
click at [777, 201] on div "Artwork [PERSON_NAME] [PERSON_NAME] Dans La Neige 35 X 54 Oil On Canvas 1968 Va…" at bounding box center [798, 191] width 122 height 41
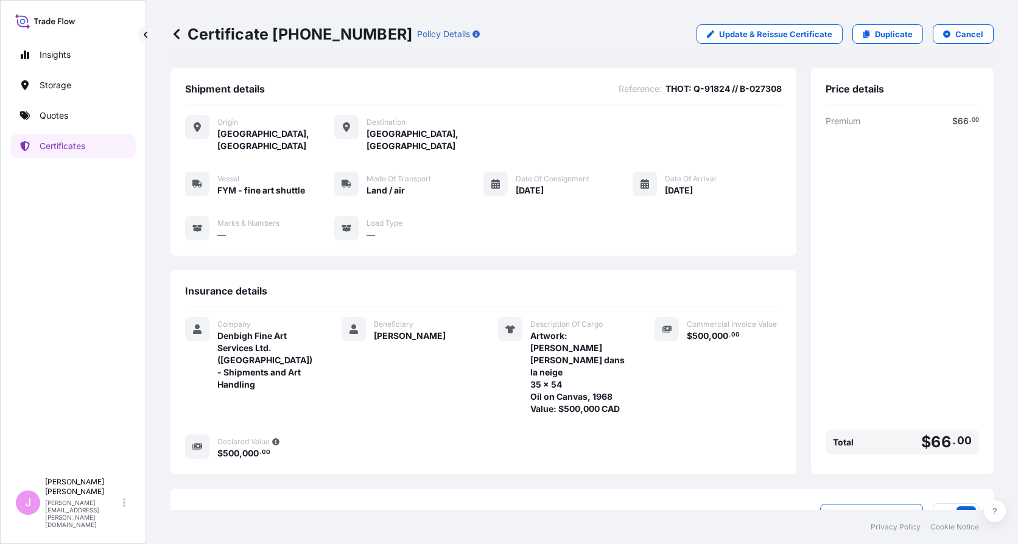
click at [179, 35] on icon at bounding box center [177, 34] width 12 height 12
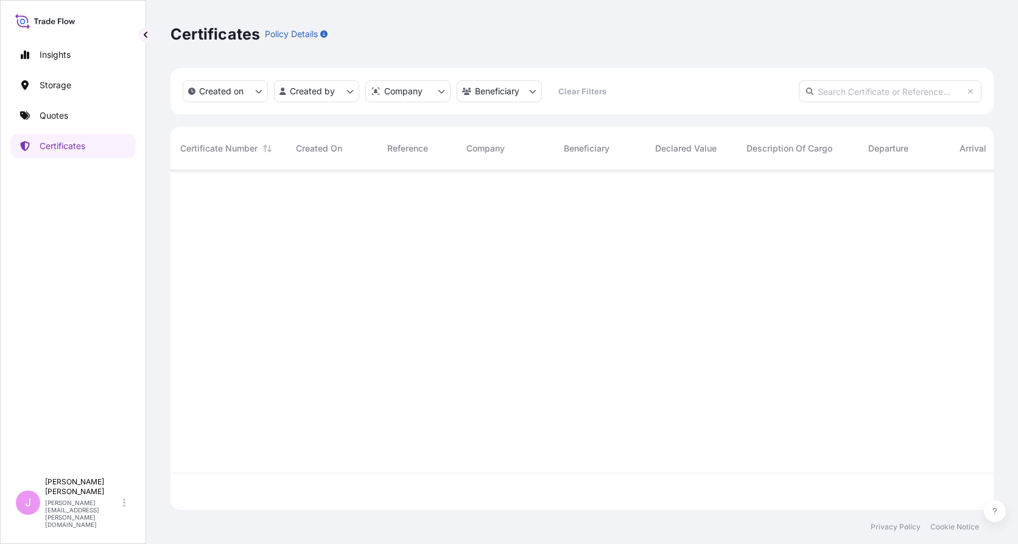
scroll to position [337, 814]
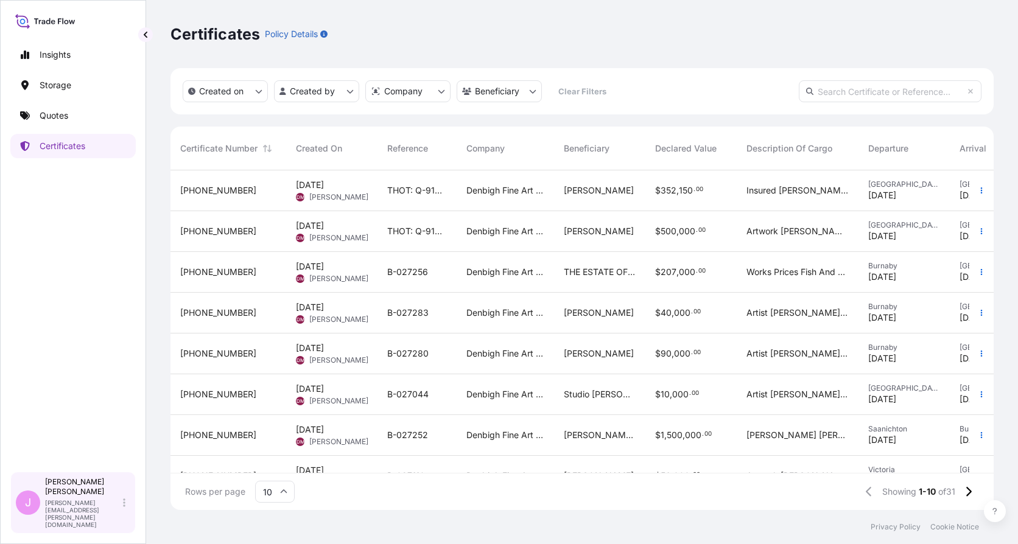
click at [113, 497] on p "[PERSON_NAME]" at bounding box center [83, 486] width 76 height 19
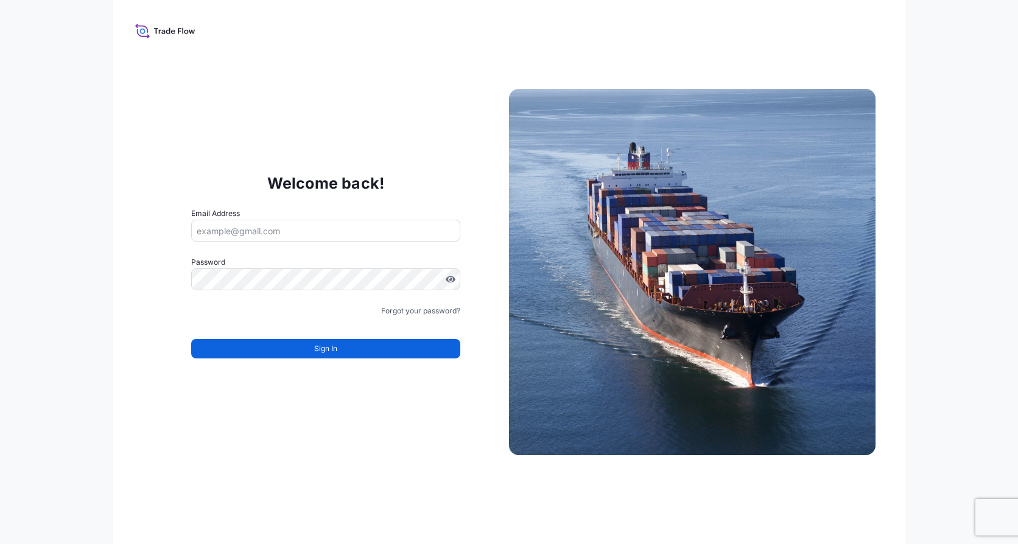
click at [286, 224] on input "Email Address" at bounding box center [325, 231] width 269 height 22
type input "[PERSON_NAME][EMAIL_ADDRESS][PERSON_NAME][DOMAIN_NAME]"
